Goal: Information Seeking & Learning: Stay updated

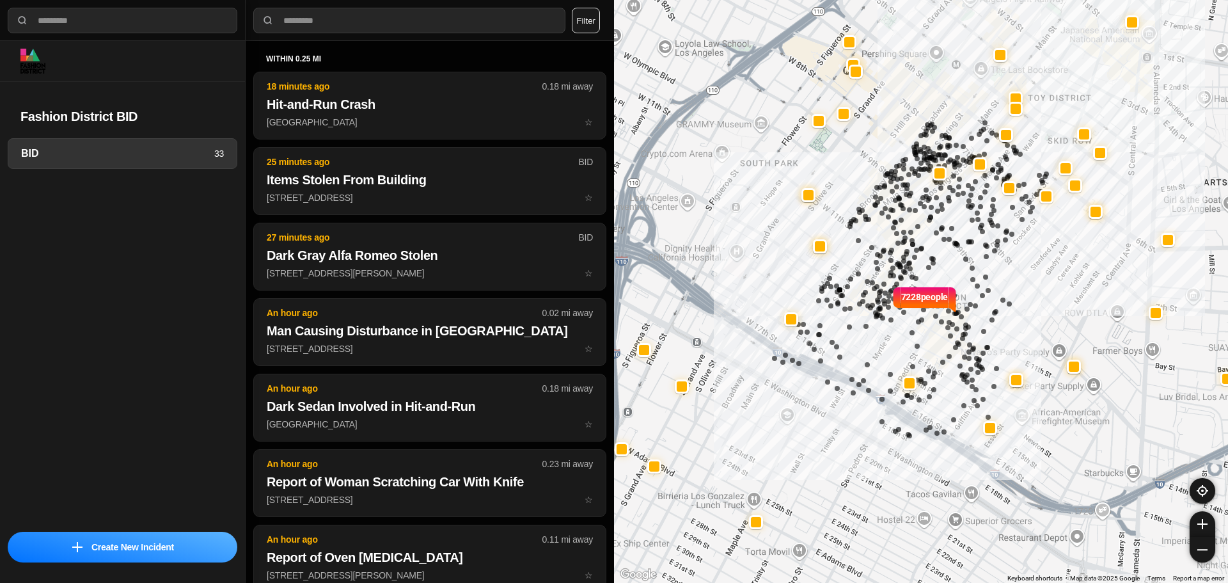
select select "*"
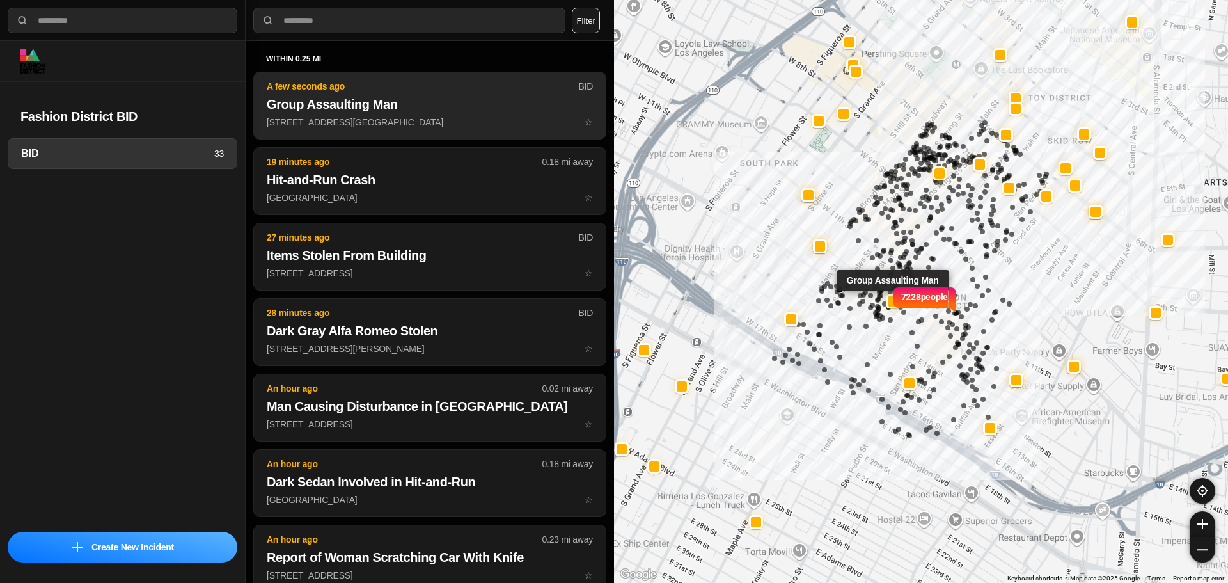
click at [359, 112] on h2 "Group Assaulting Man" at bounding box center [430, 104] width 326 height 18
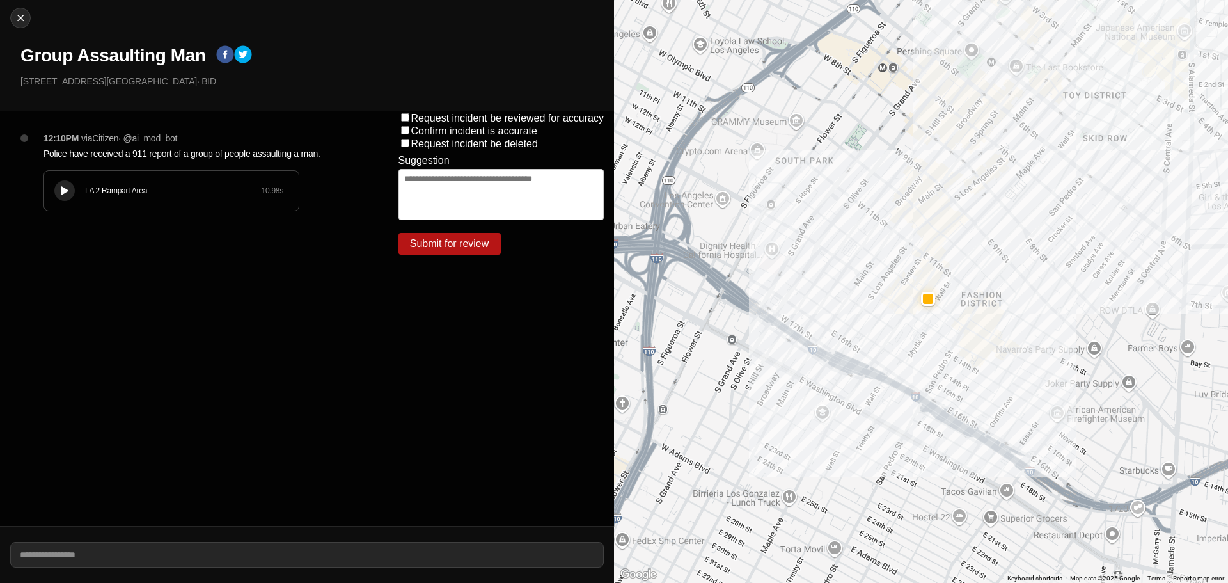
click at [58, 196] on button at bounding box center [64, 190] width 20 height 20
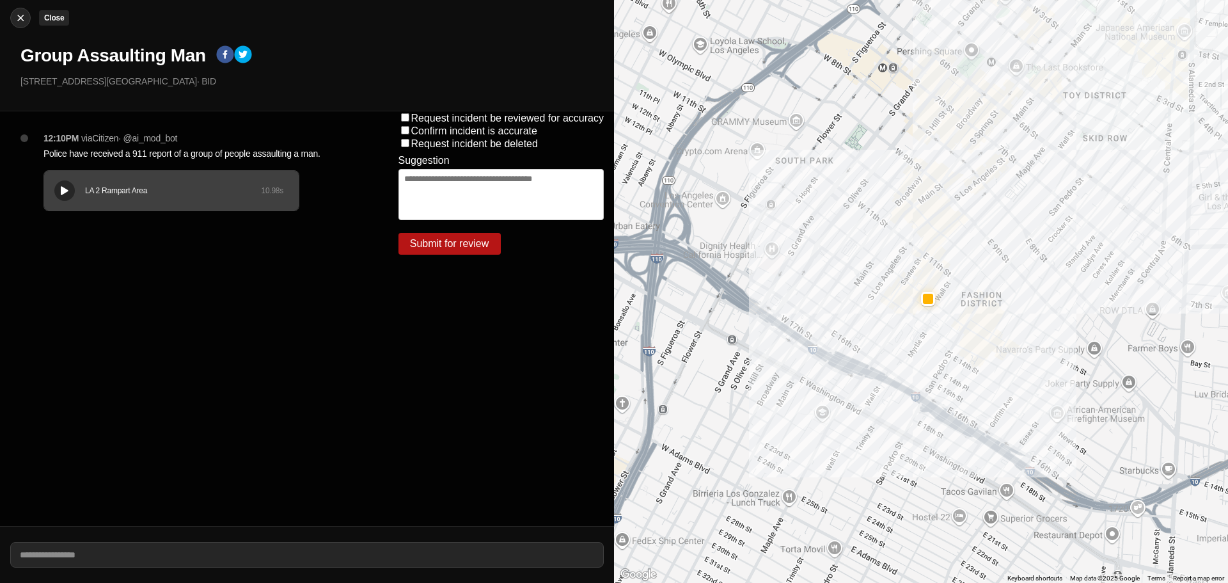
click at [19, 8] on button "Close" at bounding box center [20, 18] width 20 height 20
select select "*"
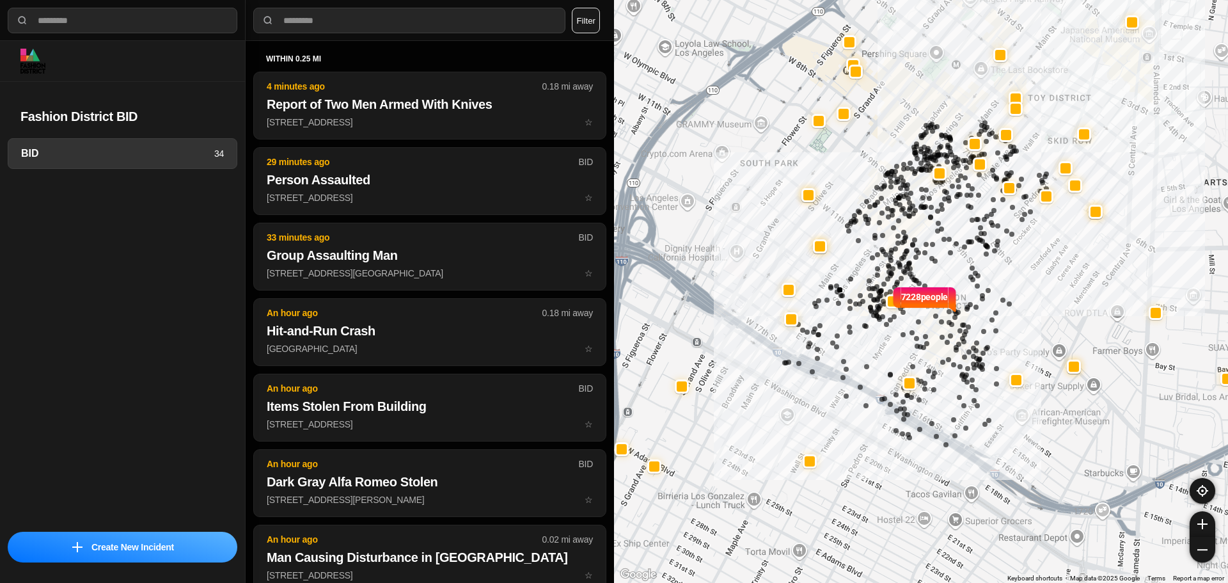
select select "*"
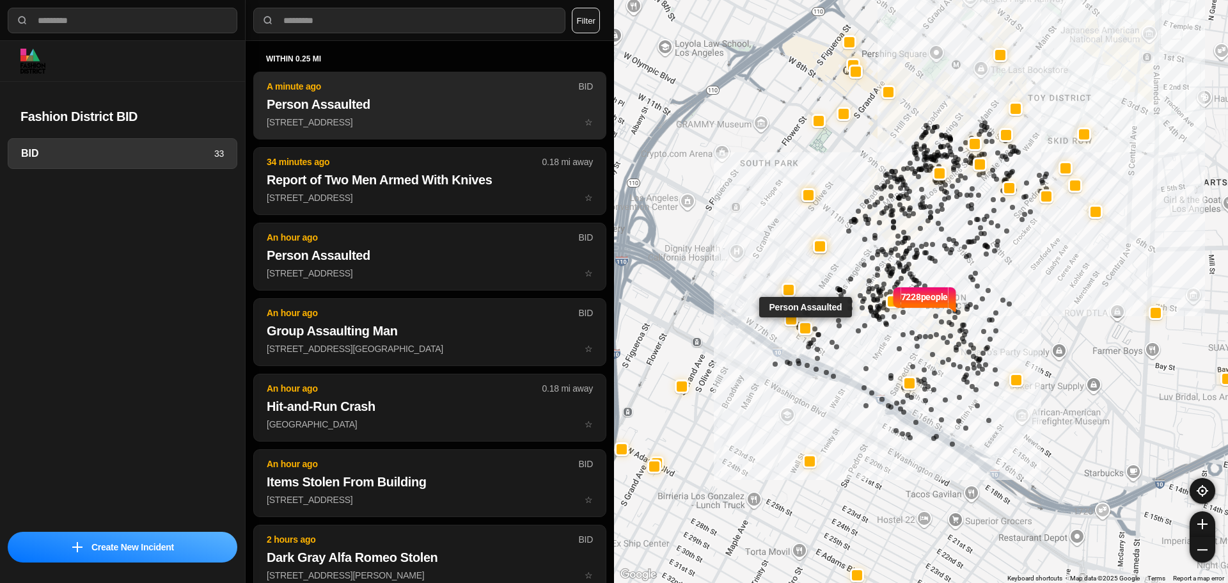
click at [475, 111] on h2 "Person Assaulted" at bounding box center [430, 104] width 326 height 18
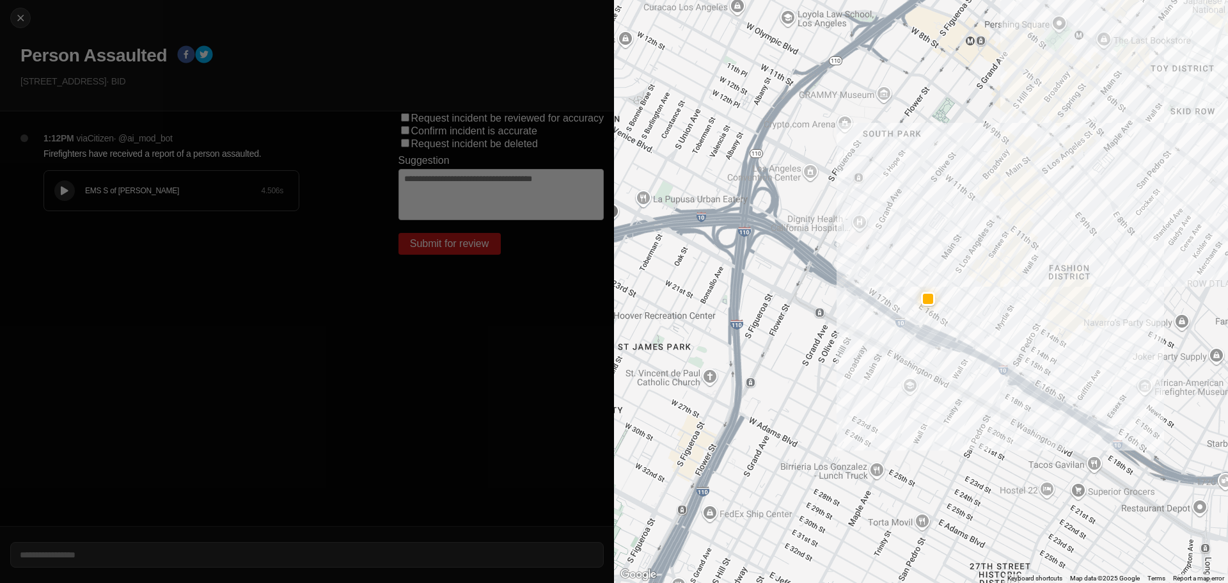
click at [64, 187] on icon at bounding box center [65, 191] width 8 height 8
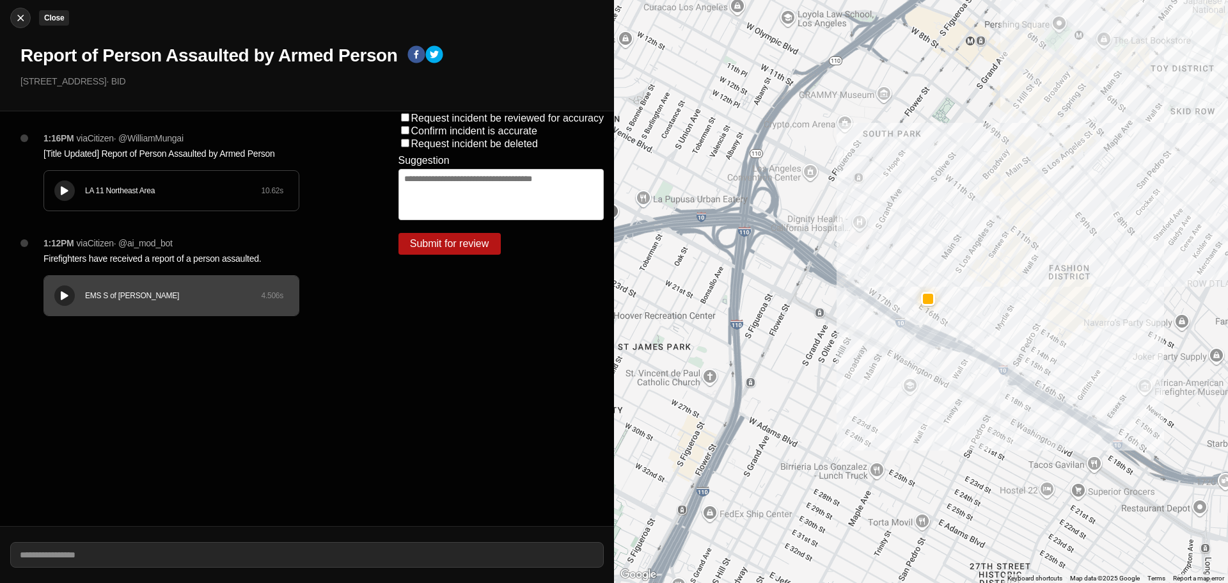
click at [27, 17] on div at bounding box center [20, 18] width 19 height 13
select select "*"
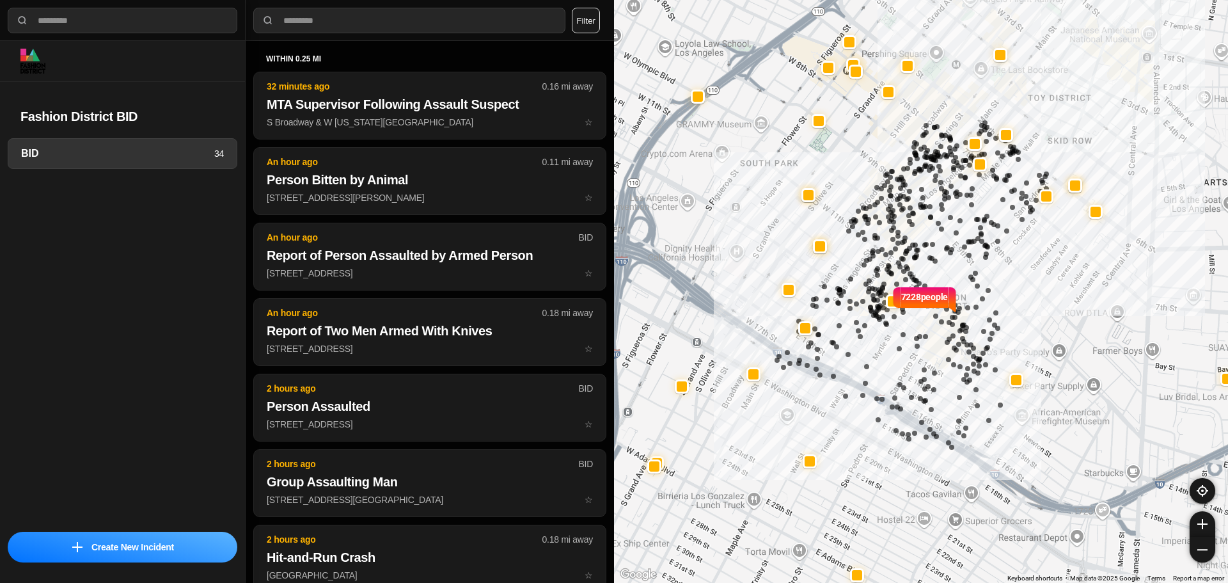
select select "*"
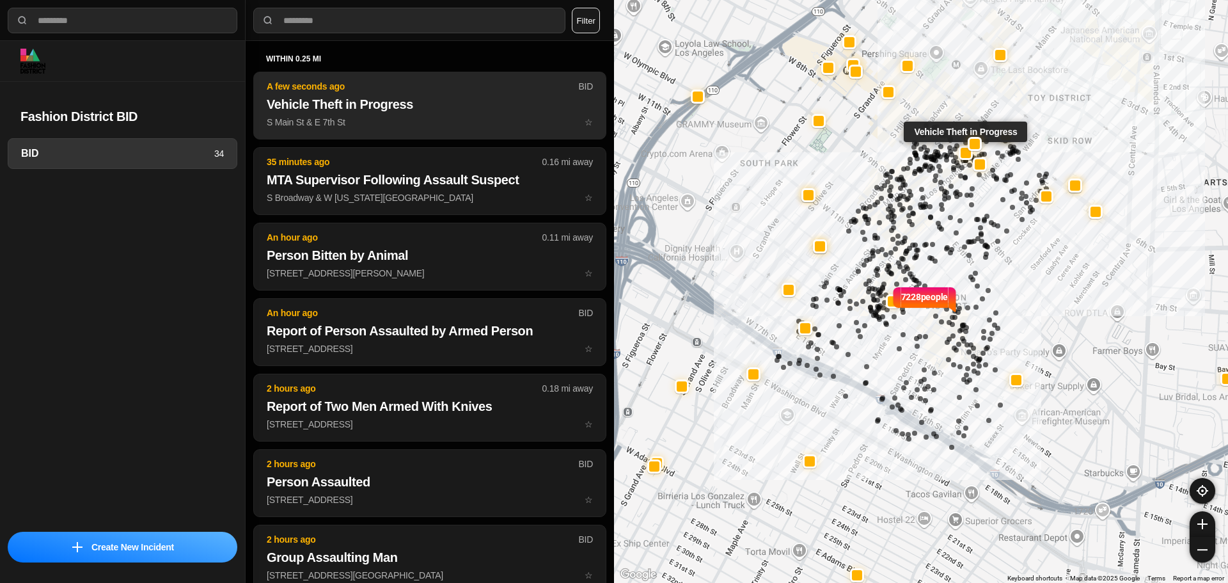
click at [491, 116] on p "S Main St & E 7th St ☆" at bounding box center [430, 122] width 326 height 13
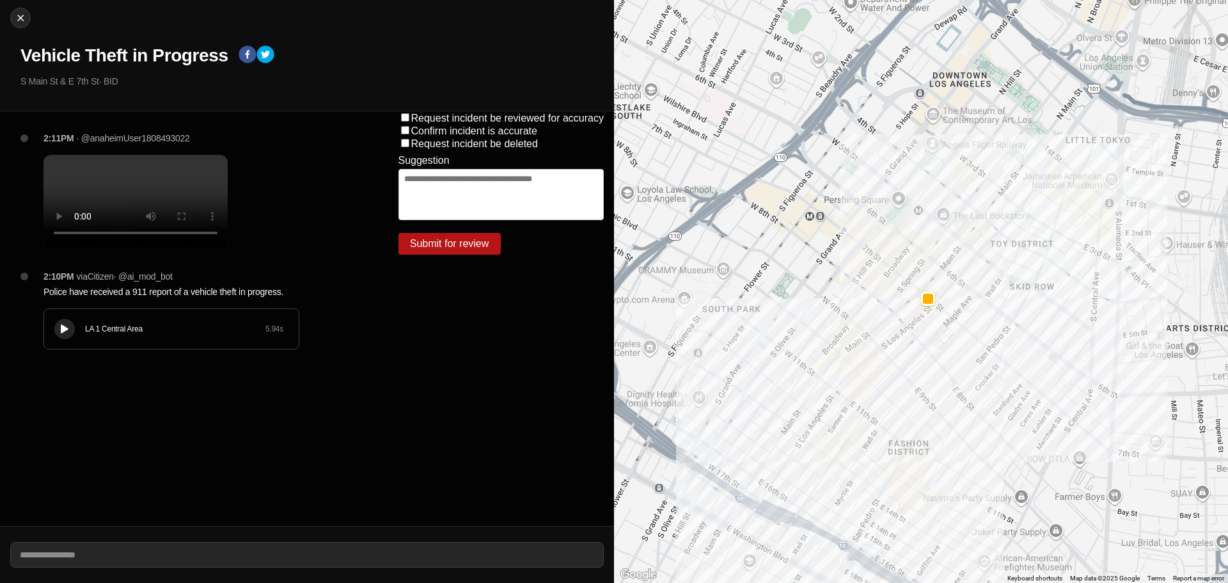
click at [68, 339] on button at bounding box center [64, 328] width 20 height 20
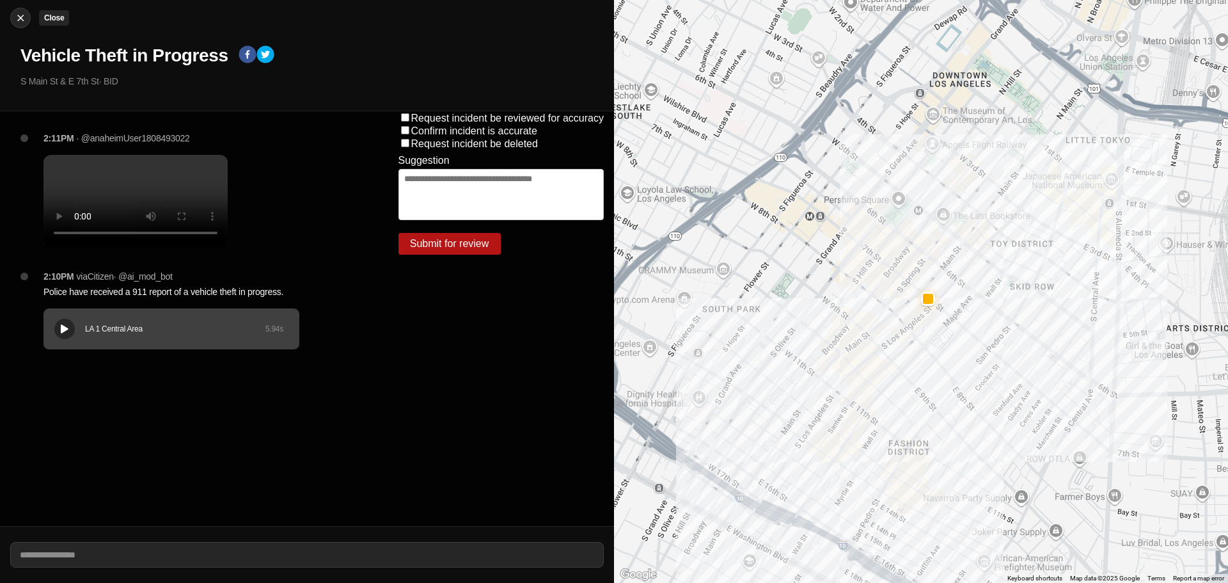
click at [22, 19] on img at bounding box center [20, 18] width 13 height 13
select select "*"
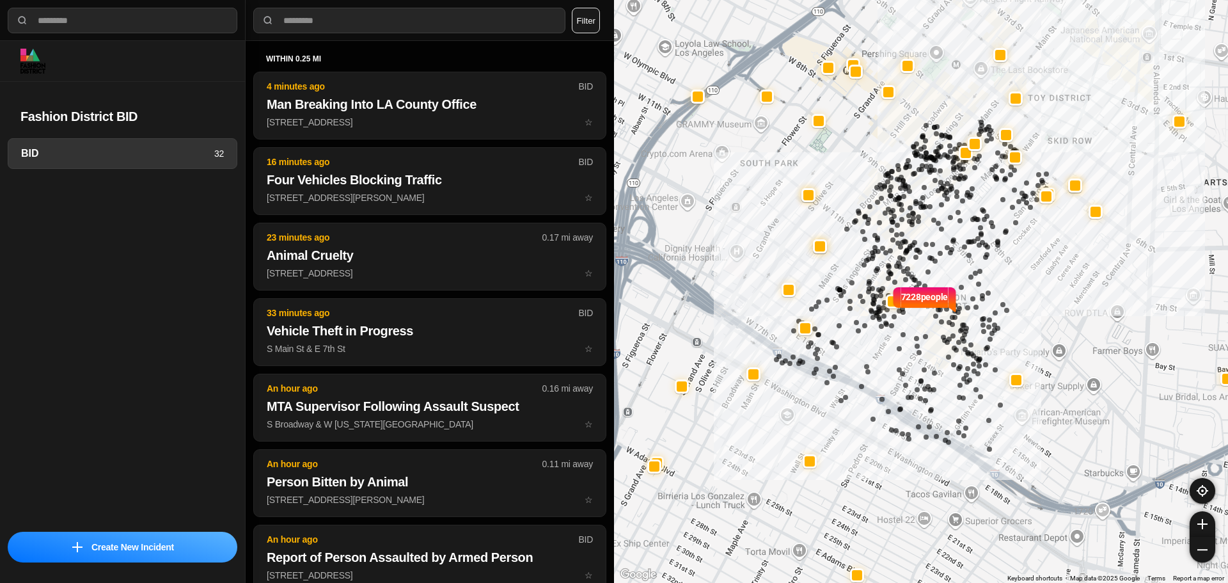
select select "*"
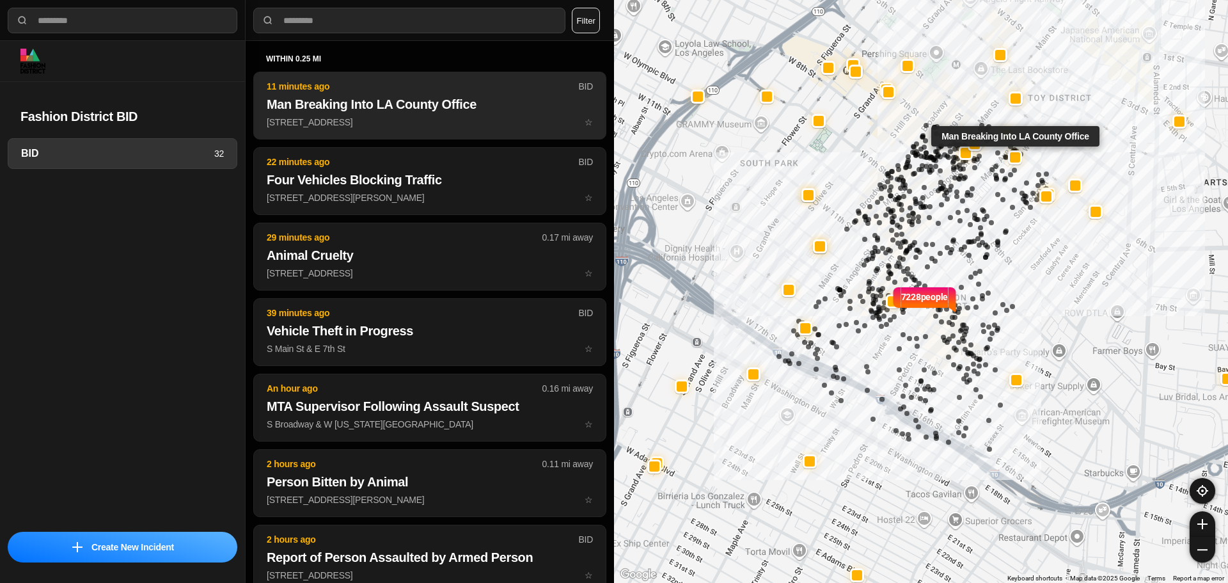
click at [344, 96] on h2 "Man Breaking Into LA County Office" at bounding box center [430, 104] width 326 height 18
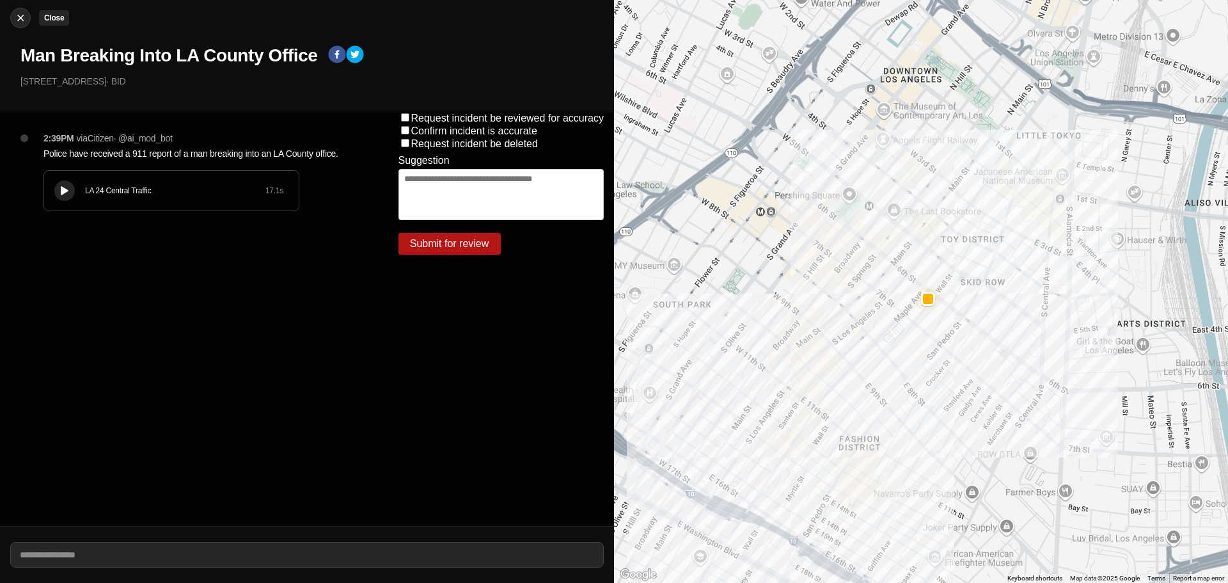
click at [25, 12] on button "Close" at bounding box center [20, 18] width 20 height 20
select select "*"
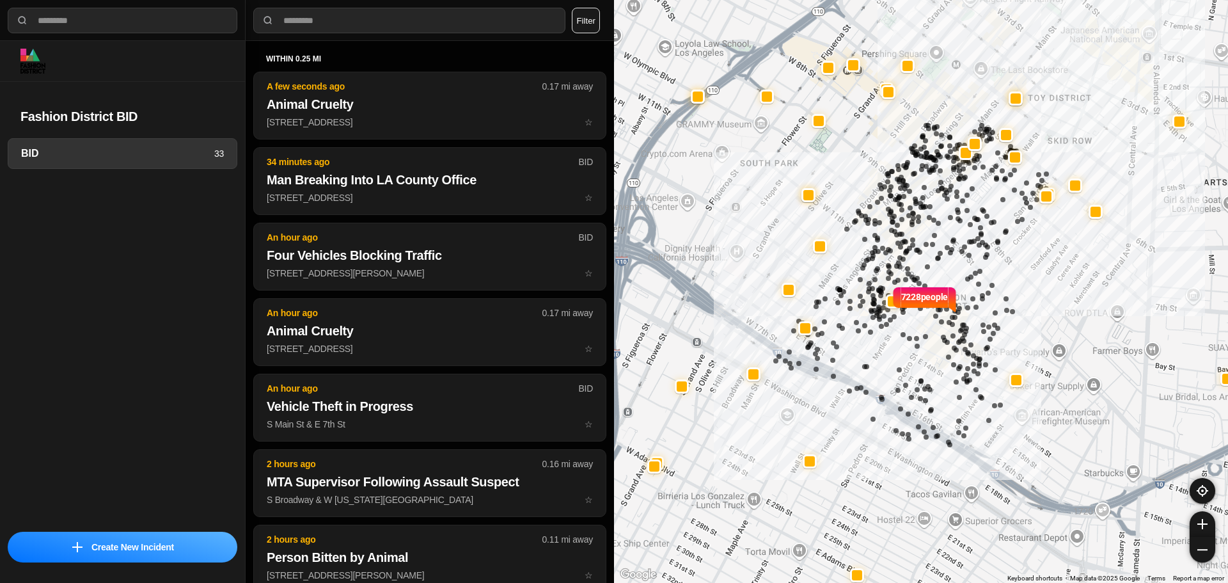
select select "*"
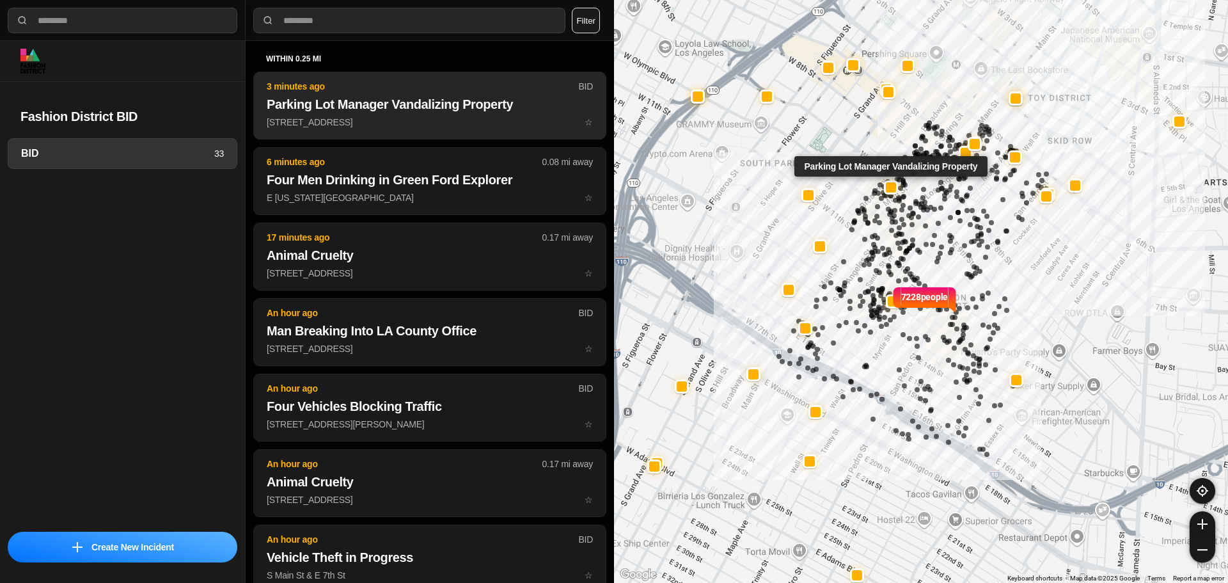
click at [382, 111] on h2 "Parking Lot Manager Vandalizing Property" at bounding box center [430, 104] width 326 height 18
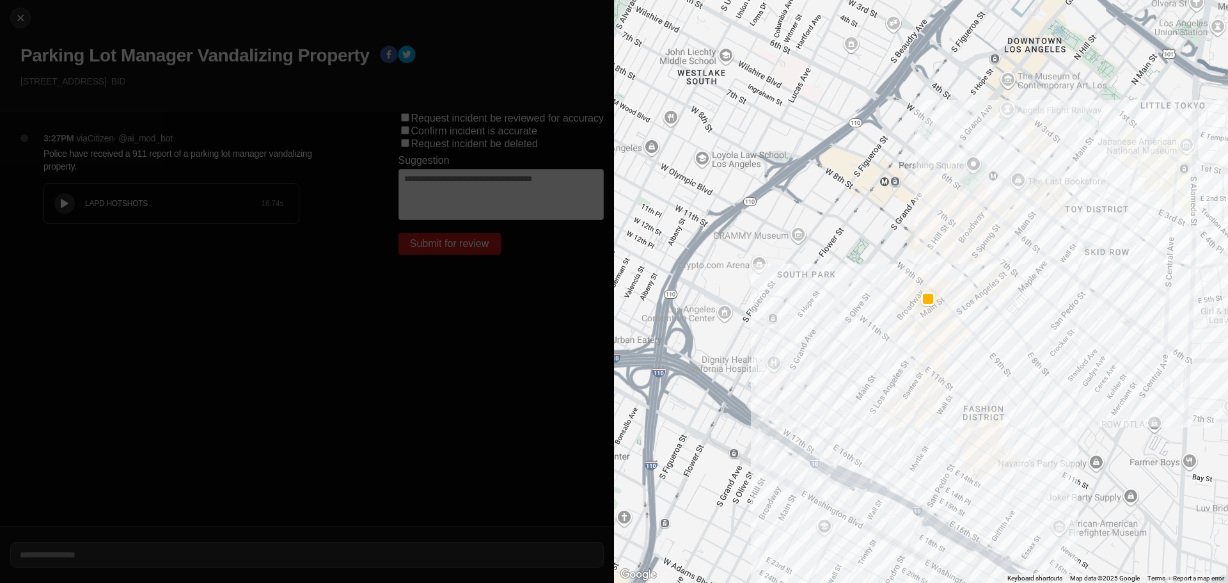
click at [59, 199] on div at bounding box center [64, 204] width 13 height 10
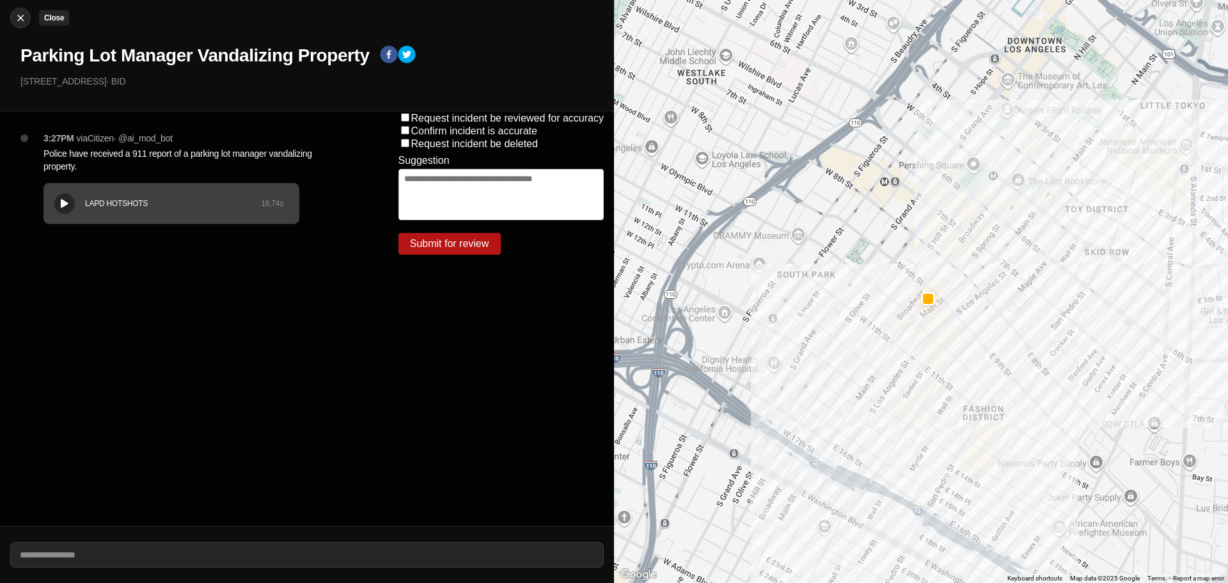
click at [27, 12] on div at bounding box center [20, 18] width 19 height 13
select select "*"
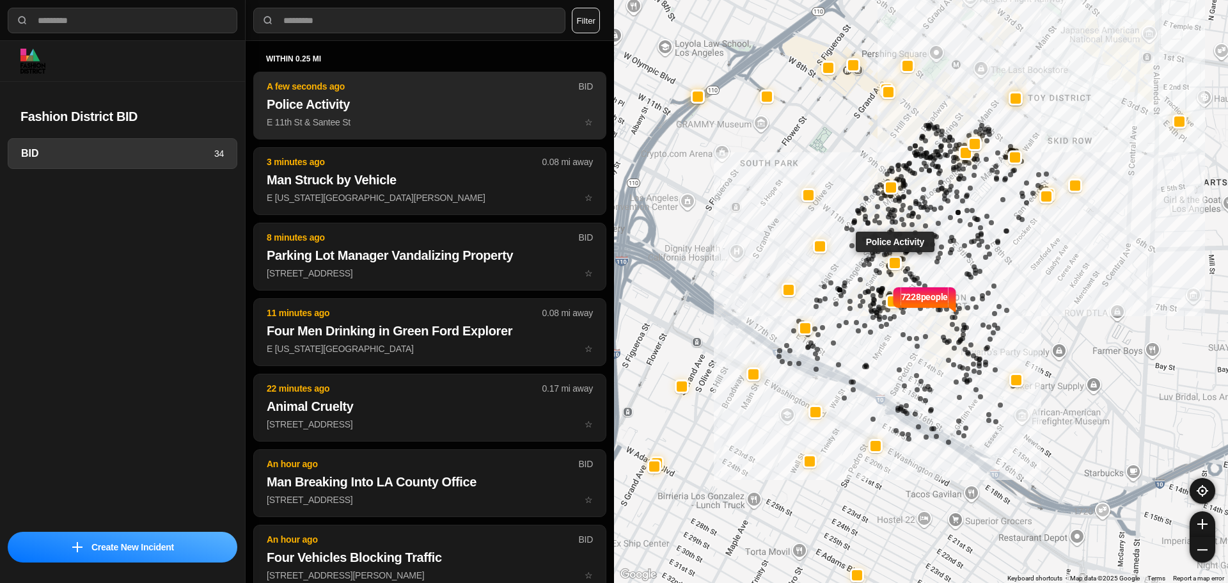
click at [359, 112] on h2 "Police Activity" at bounding box center [430, 104] width 326 height 18
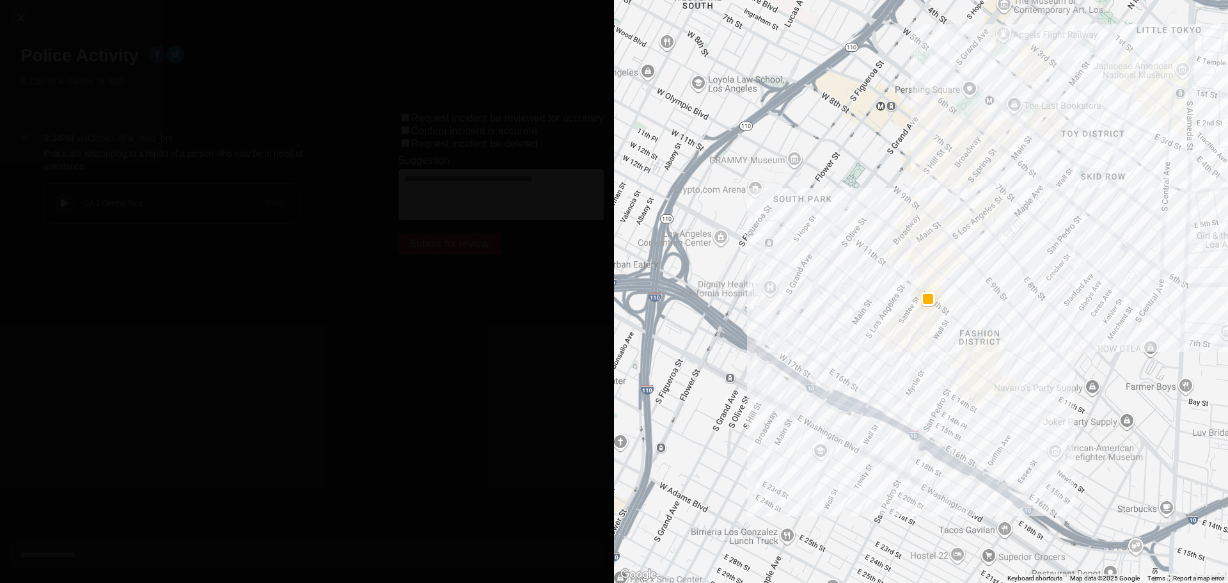
click at [62, 205] on icon at bounding box center [65, 204] width 8 height 8
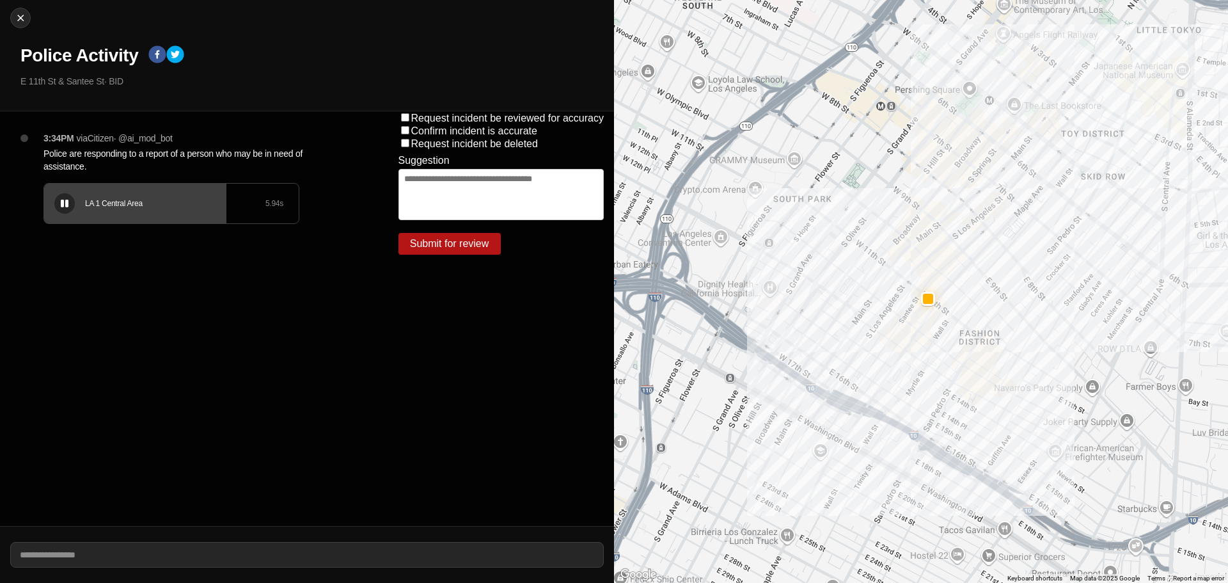
click at [114, 205] on div "LA 1 Central Area" at bounding box center [175, 203] width 180 height 10
click at [80, 203] on div "LA 1 Central Area 5.94 s" at bounding box center [171, 204] width 255 height 40
click at [22, 18] on img at bounding box center [20, 18] width 13 height 13
select select "*"
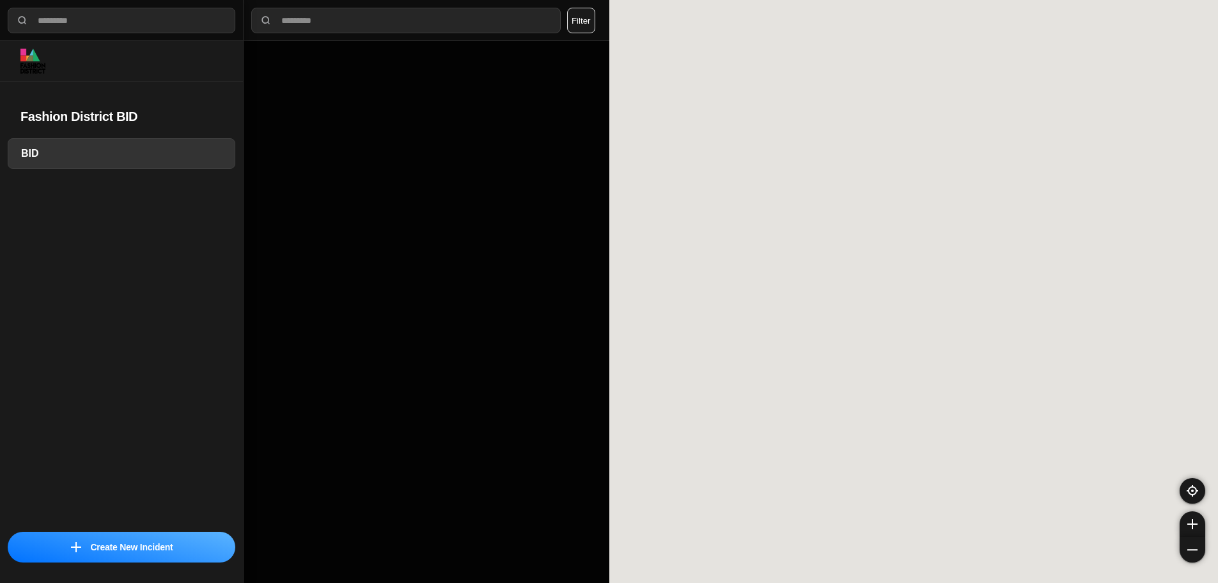
select select "*"
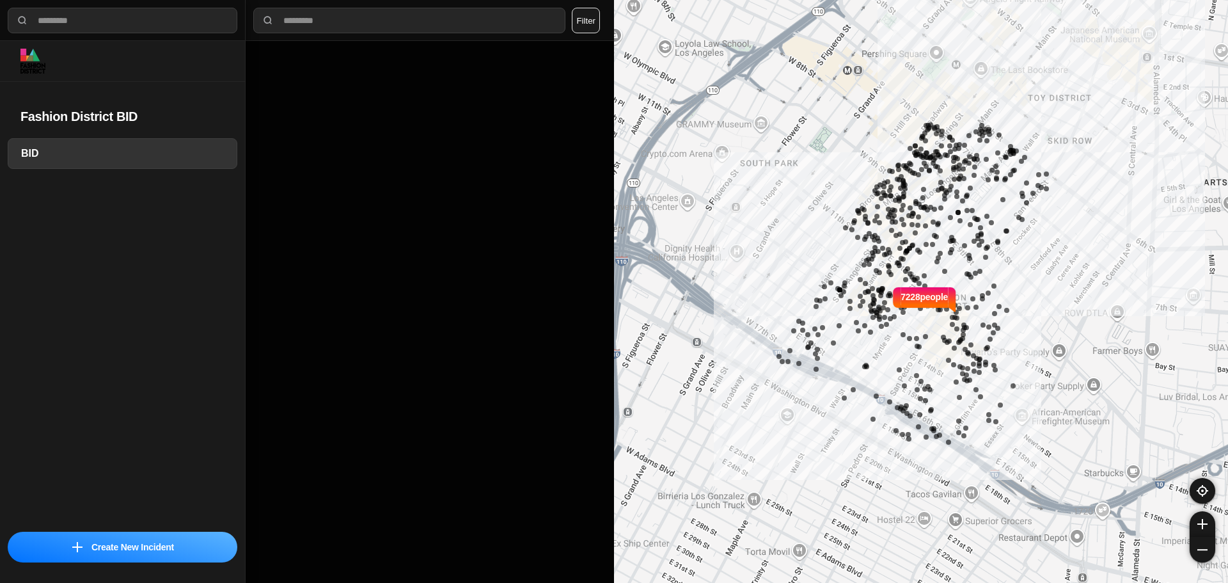
select select "*"
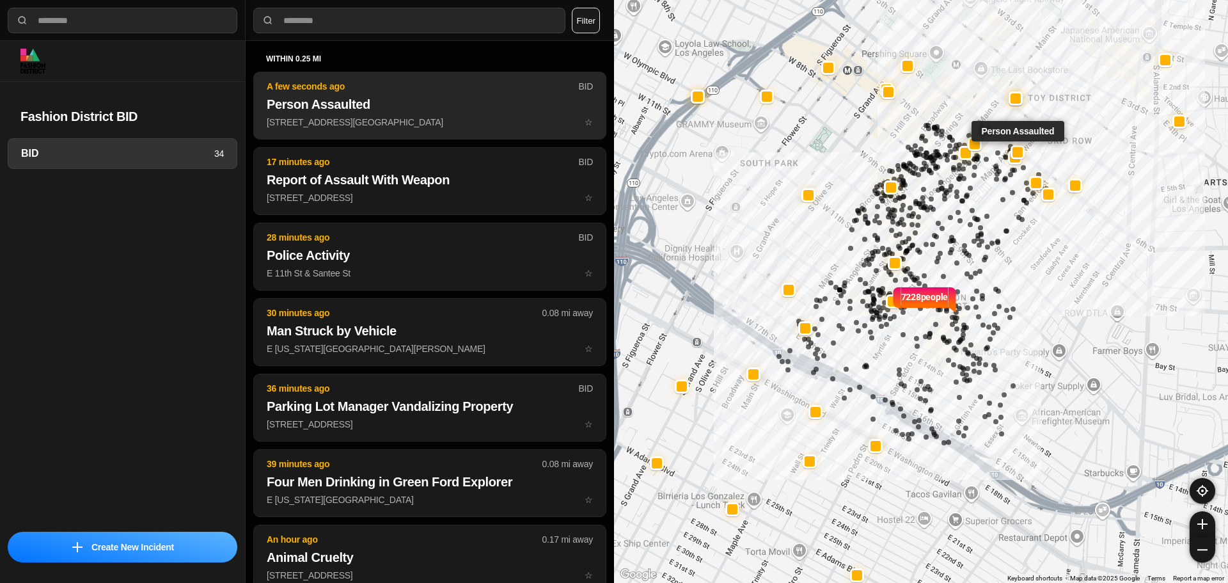
click at [373, 85] on p "A few seconds ago" at bounding box center [422, 86] width 311 height 13
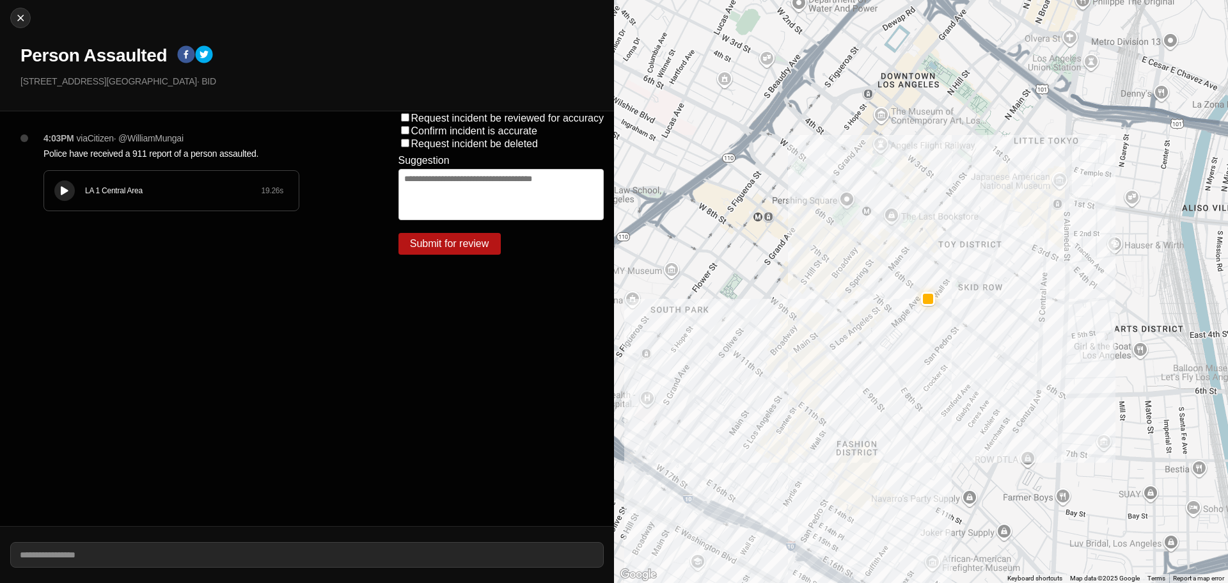
click at [59, 189] on div at bounding box center [64, 191] width 13 height 10
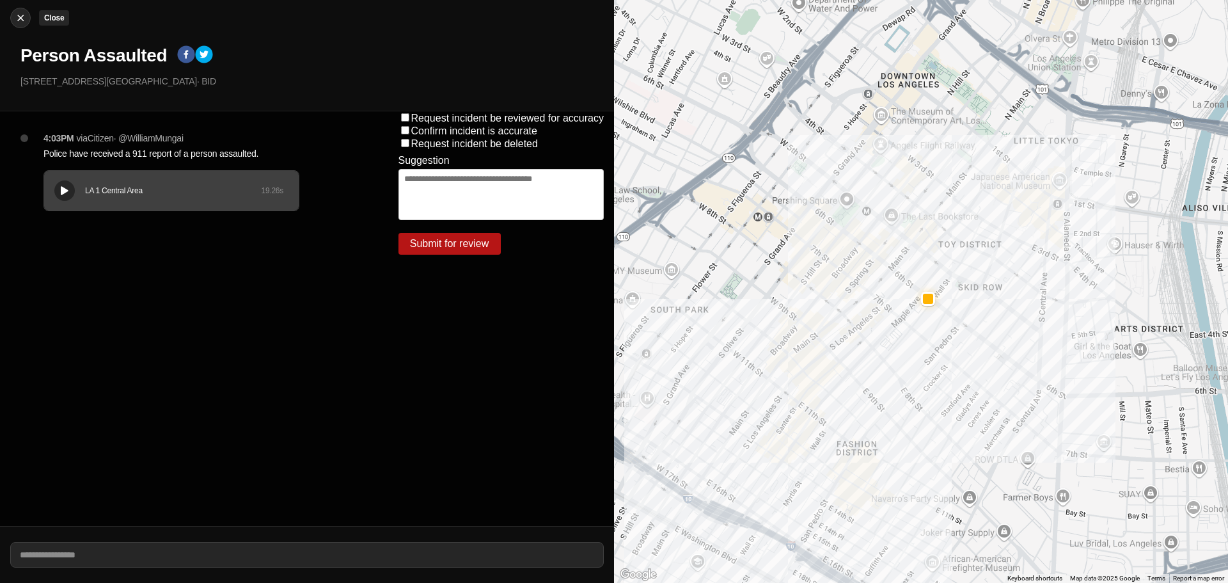
click at [27, 19] on div at bounding box center [20, 18] width 19 height 13
select select "*"
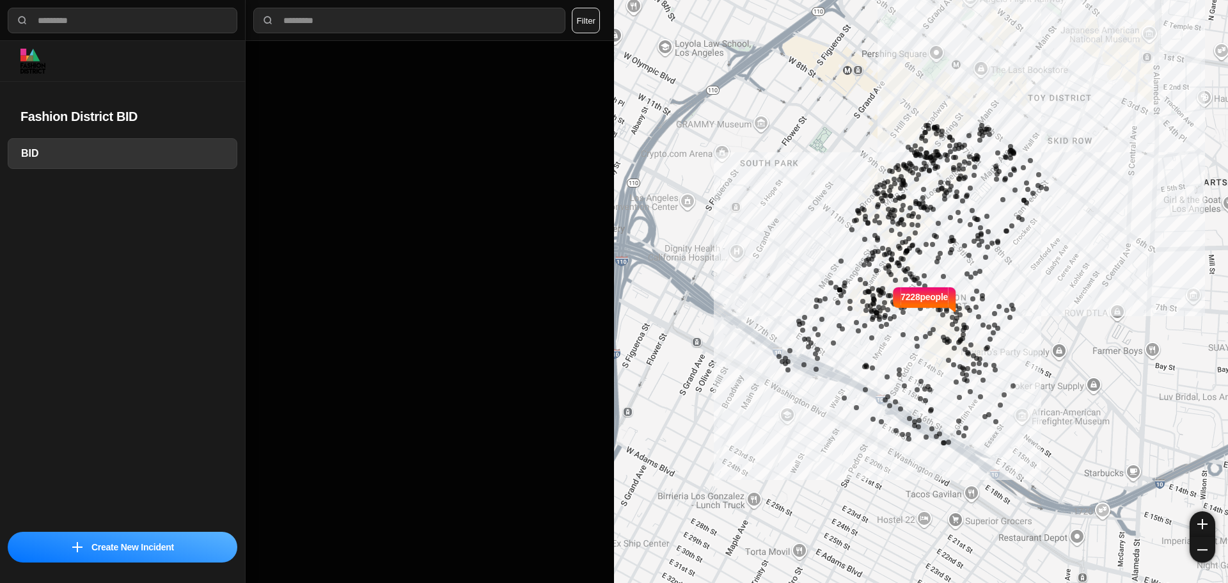
select select "*"
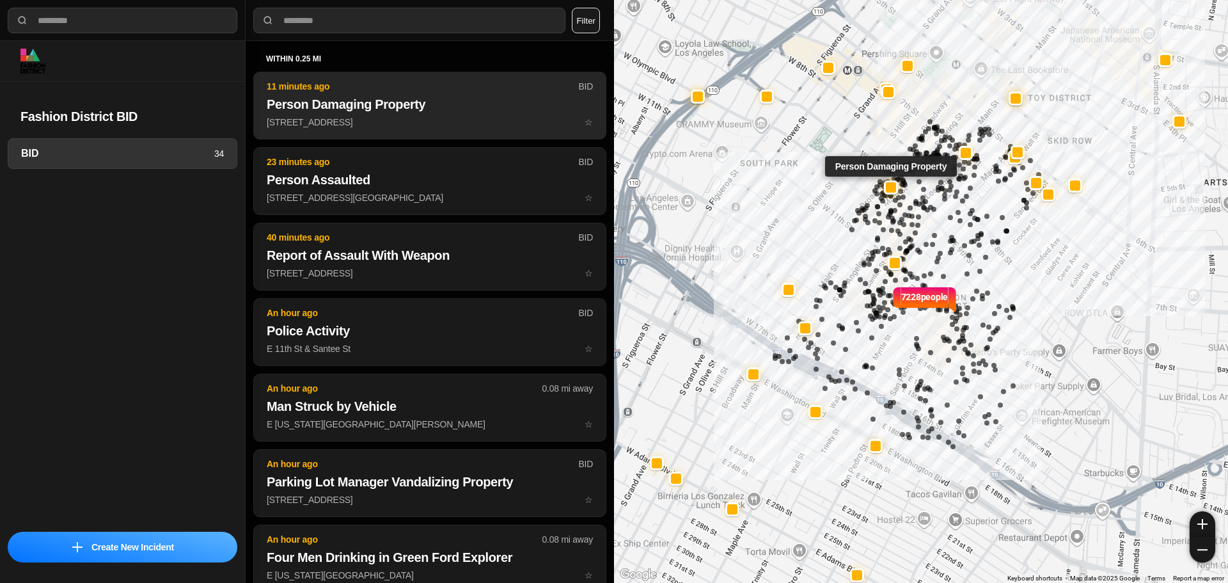
click at [386, 128] on button "11 minutes ago BID Person Damaging Property [STREET_ADDRESS] ☆" at bounding box center [429, 106] width 353 height 68
